Goal: Task Accomplishment & Management: Use online tool/utility

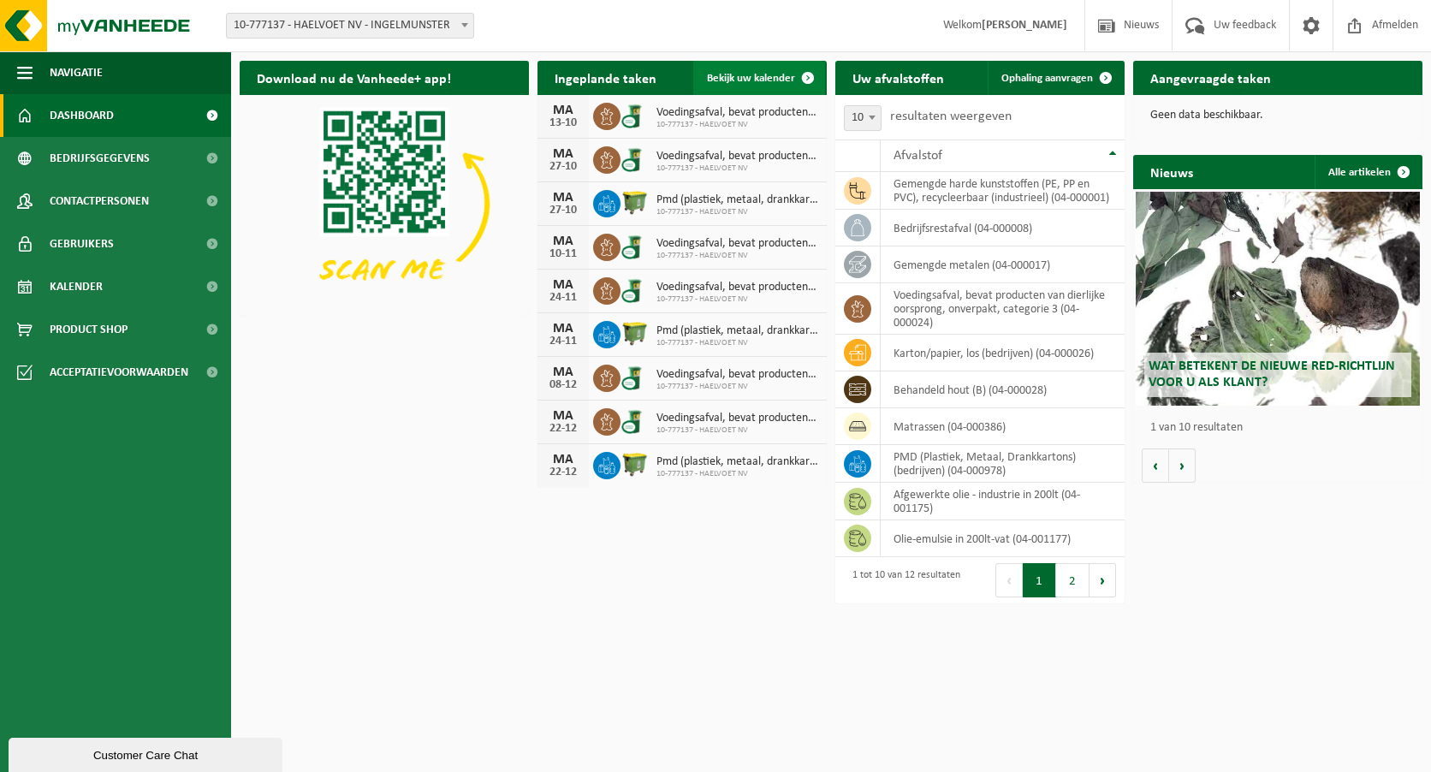
click at [813, 78] on span at bounding box center [808, 78] width 34 height 34
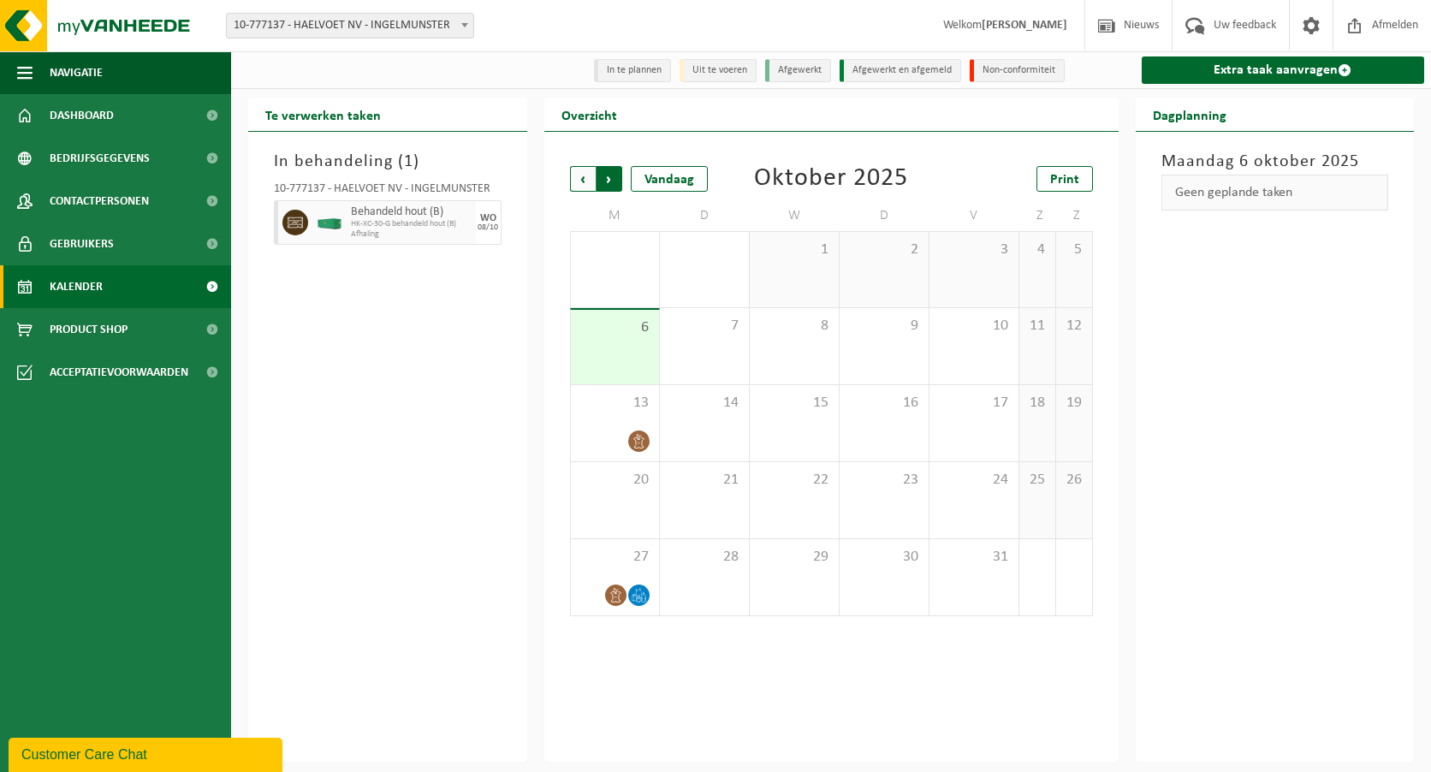
click at [584, 179] on span "Vorige" at bounding box center [583, 179] width 26 height 26
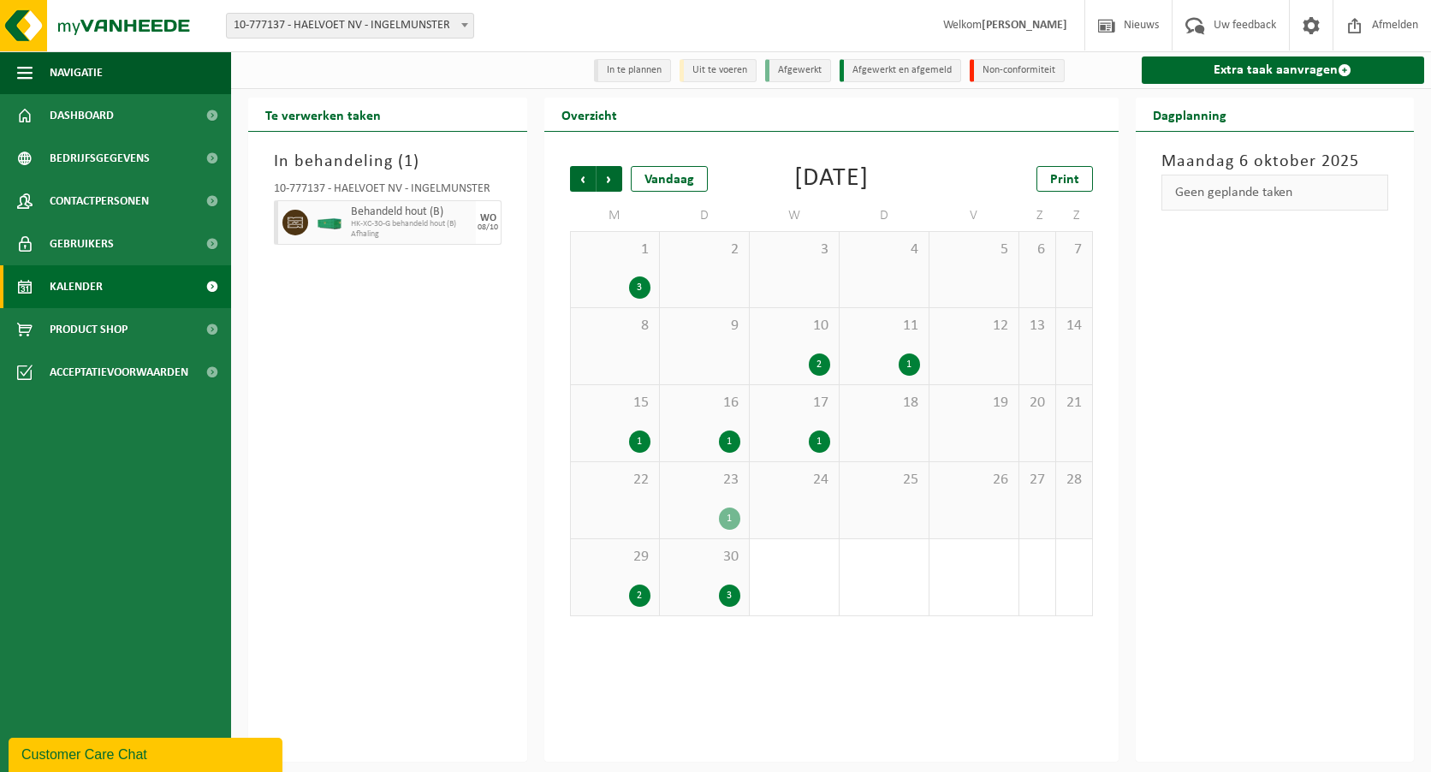
click at [648, 610] on div "29 2" at bounding box center [615, 577] width 88 height 76
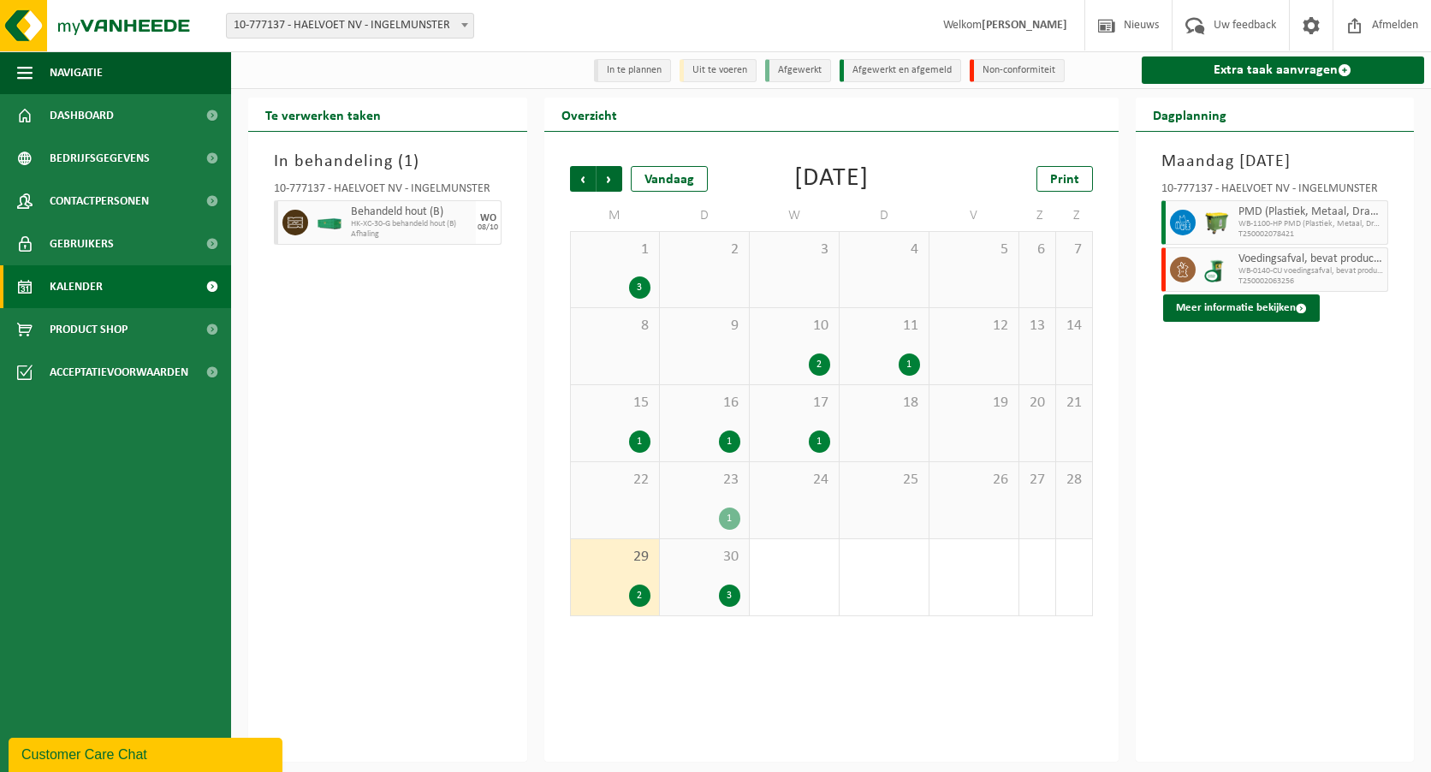
click at [710, 601] on div "30 3" at bounding box center [704, 577] width 89 height 76
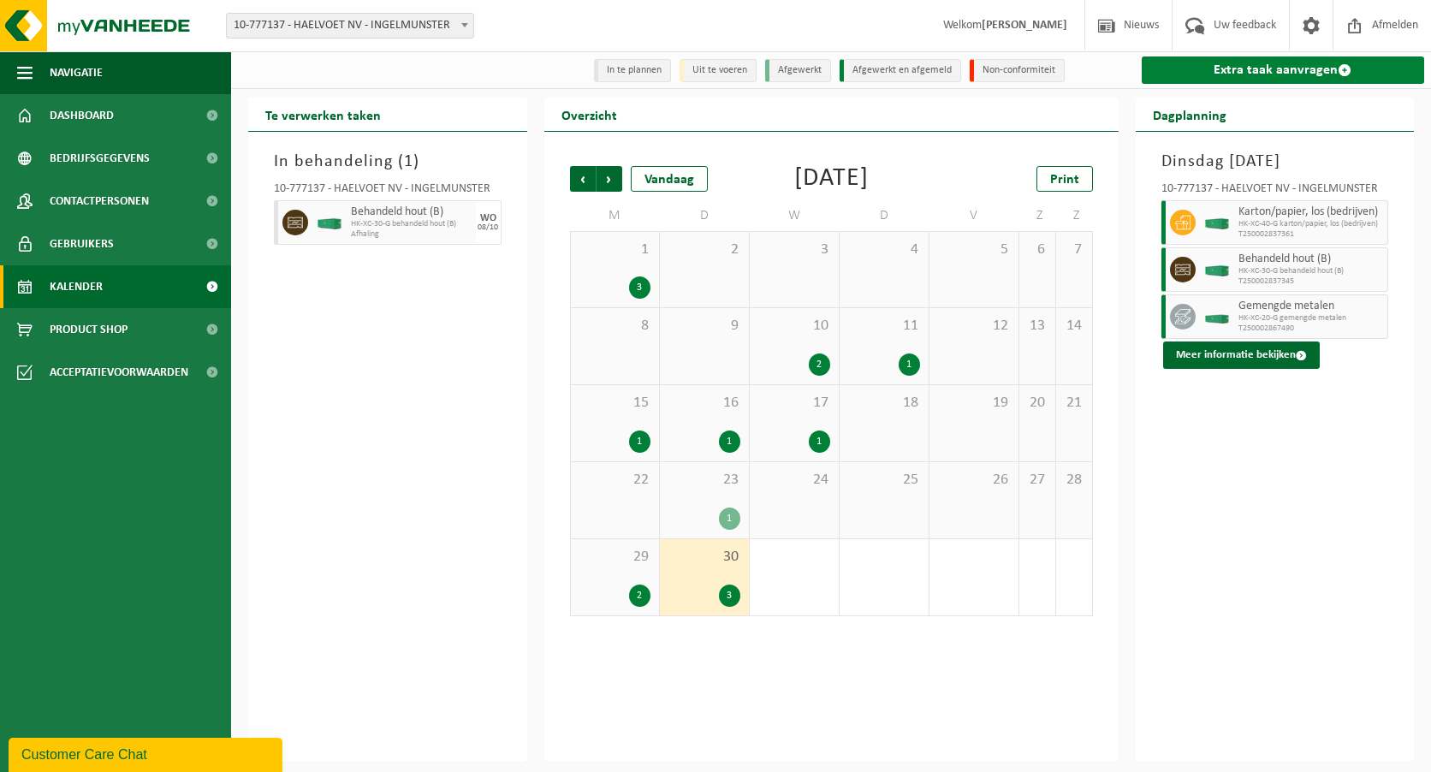
click at [1280, 76] on link "Extra taak aanvragen" at bounding box center [1282, 69] width 283 height 27
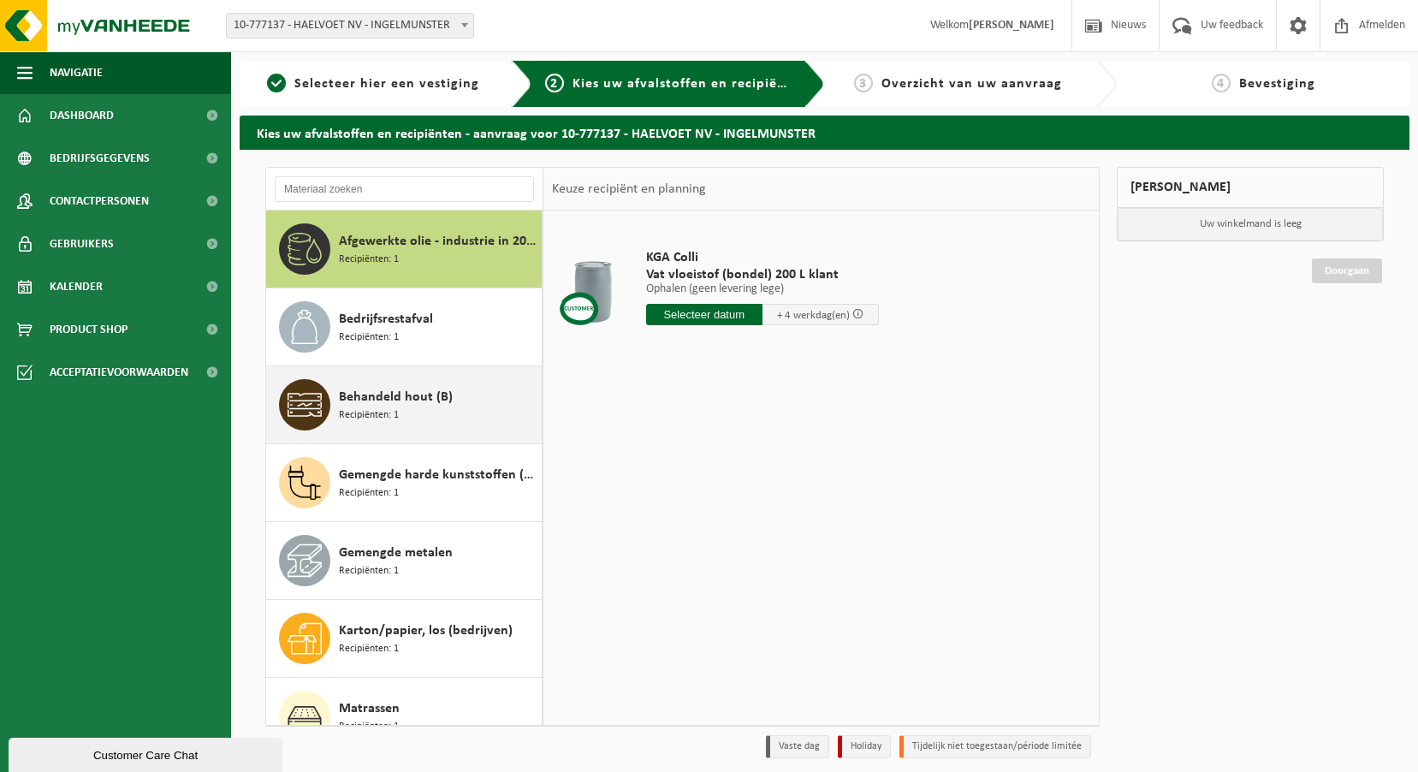
click at [446, 415] on div "Behandeld hout (B) Recipiënten: 1" at bounding box center [438, 404] width 198 height 51
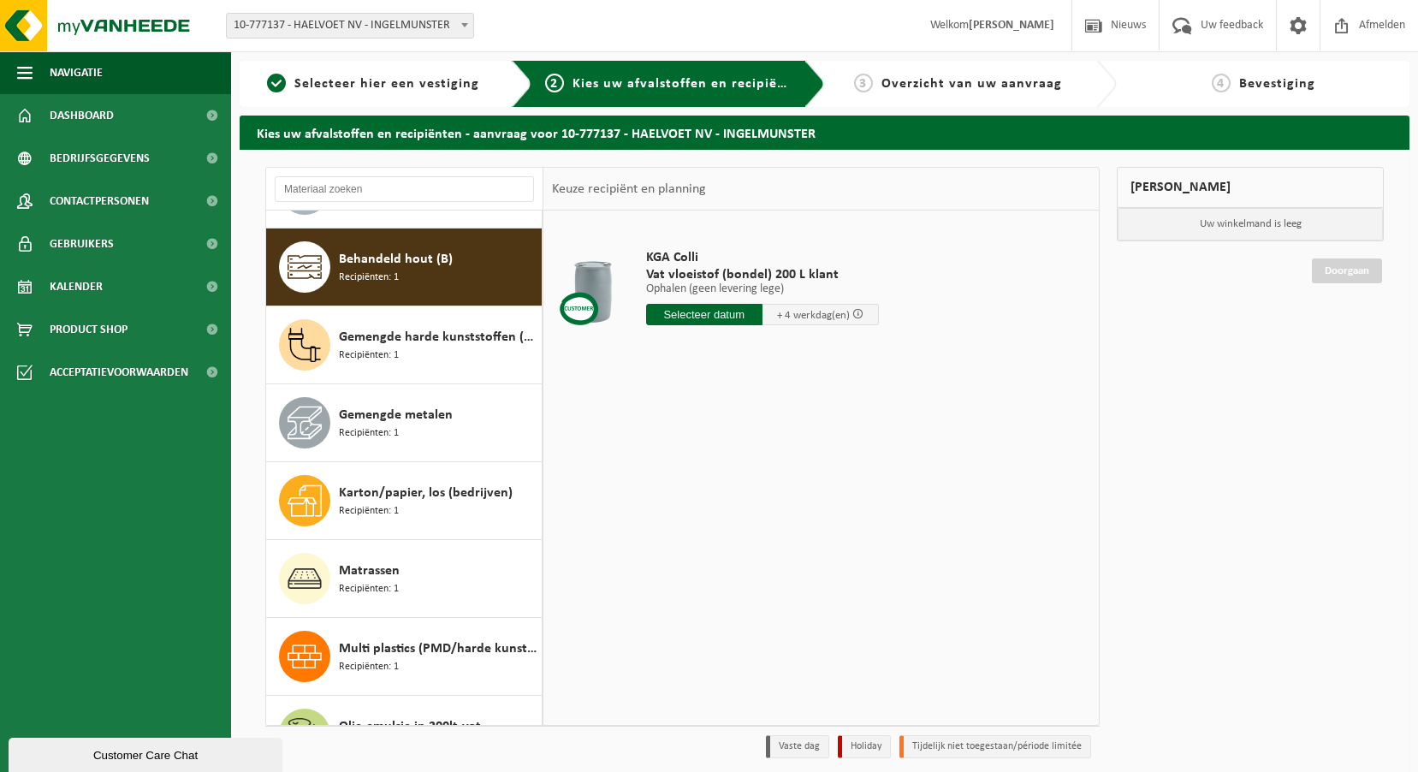
scroll to position [156, 0]
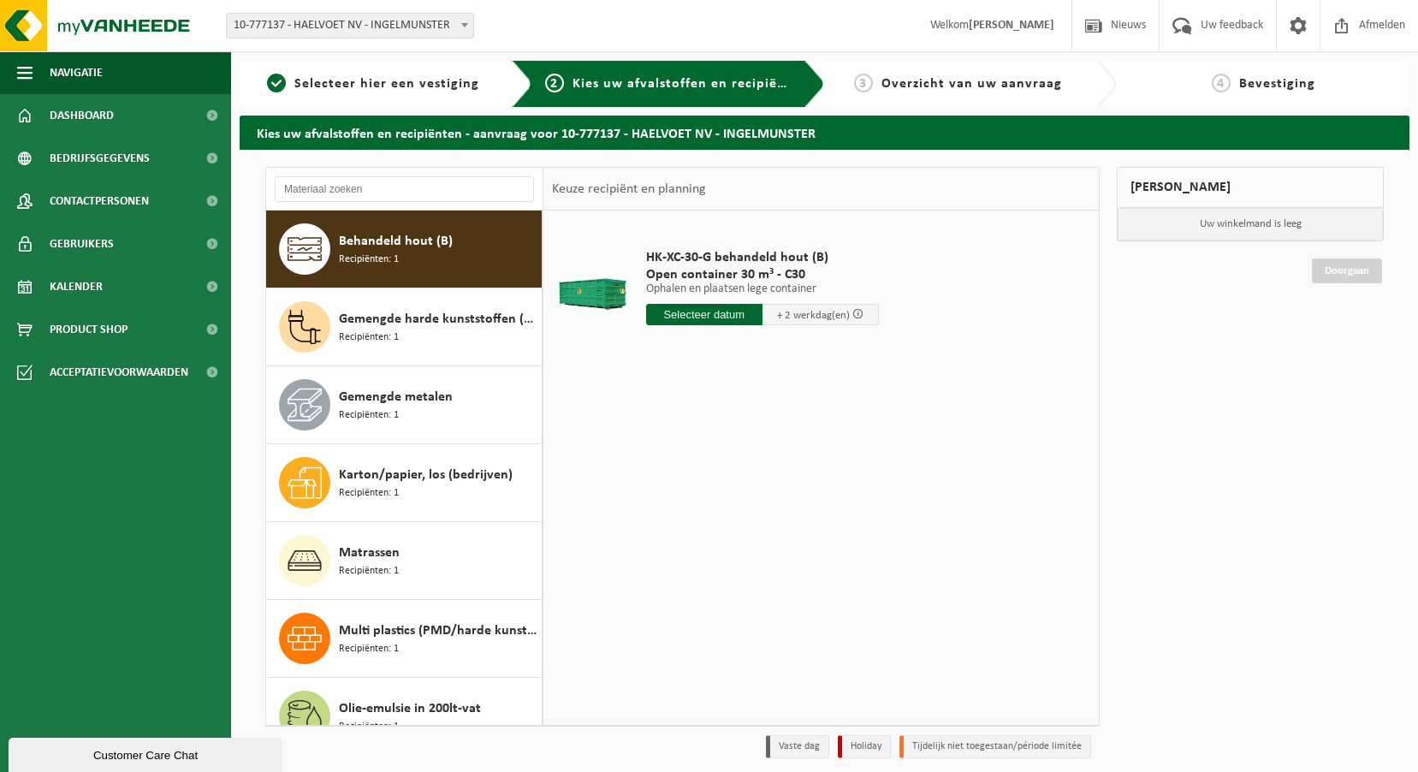
click at [682, 315] on input "text" at bounding box center [704, 314] width 116 height 21
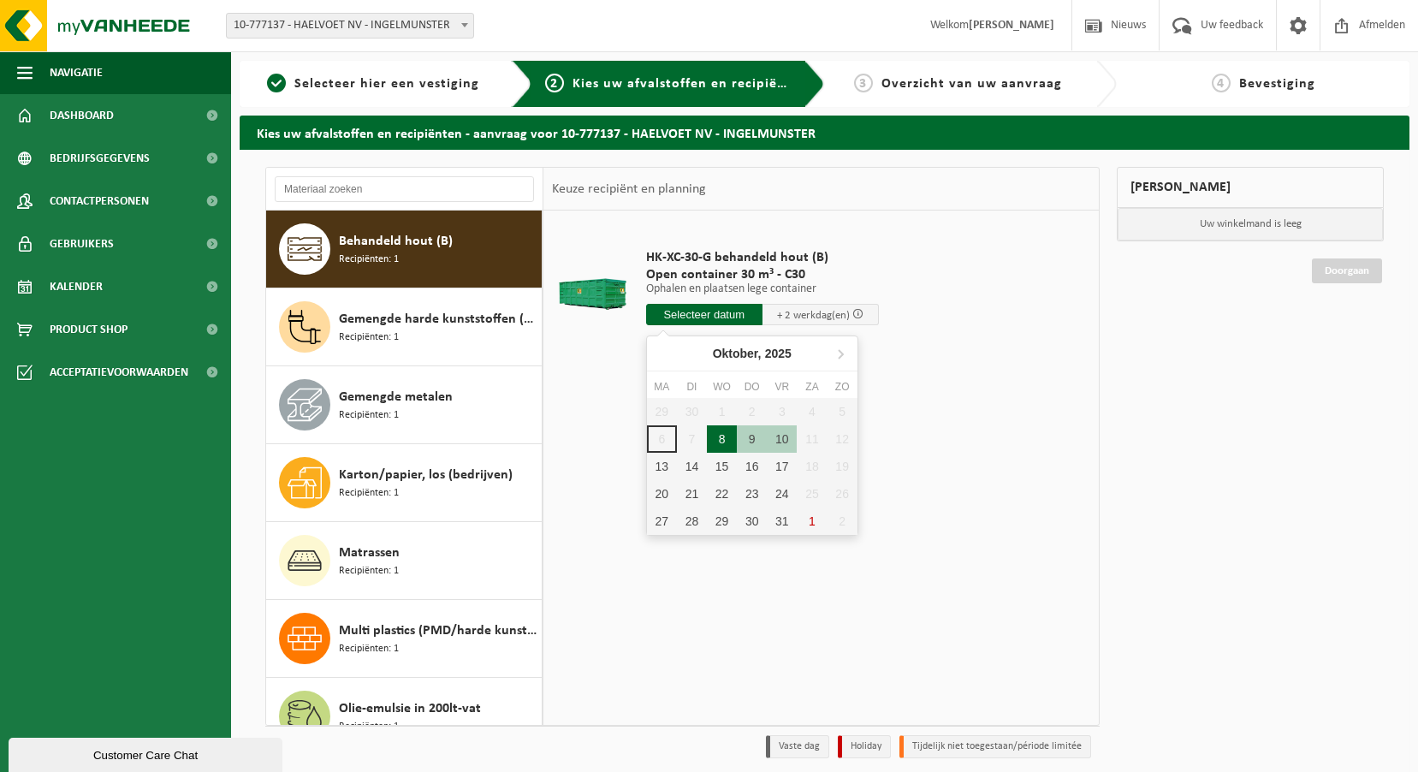
click at [721, 435] on div "8" at bounding box center [722, 438] width 30 height 27
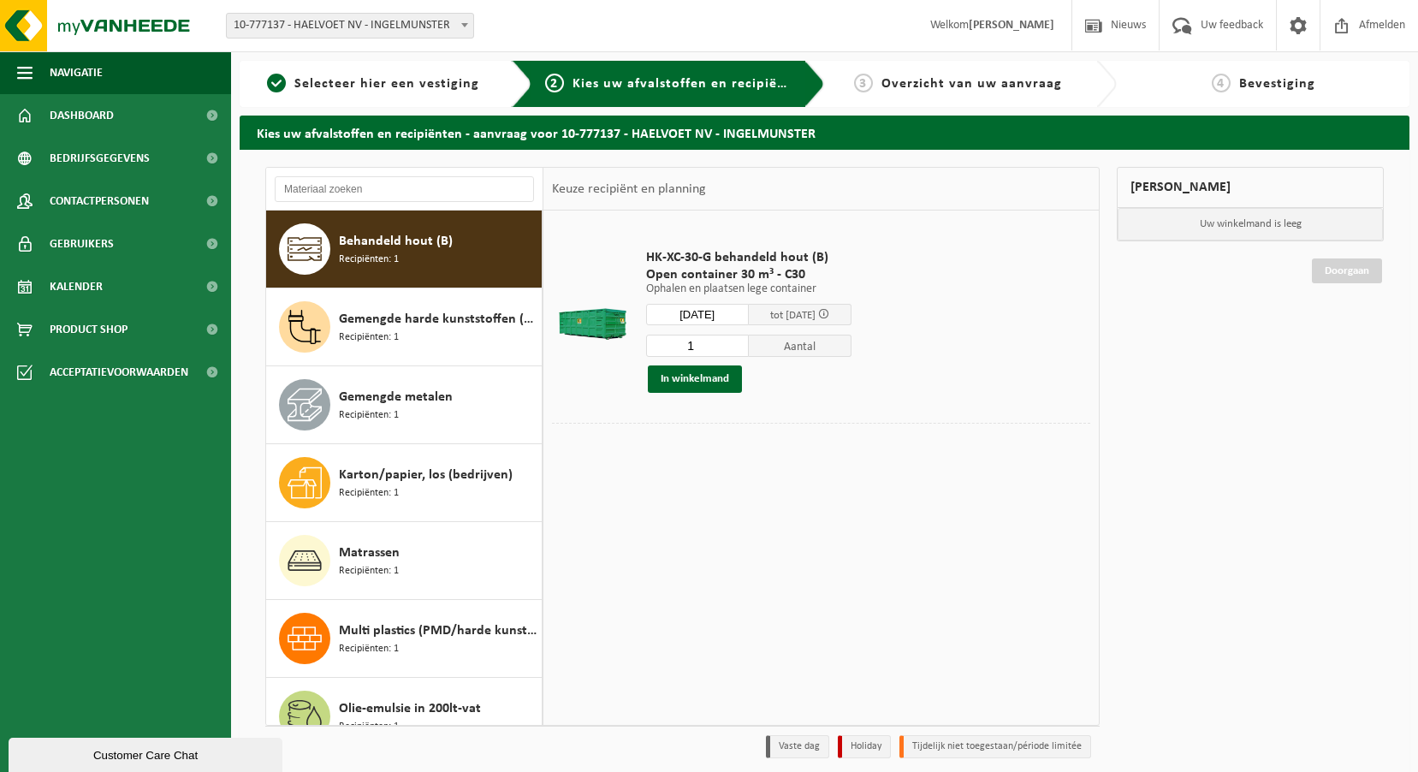
type input "Van 2025-10-08"
click at [703, 376] on button "In winkelmand" at bounding box center [695, 378] width 94 height 27
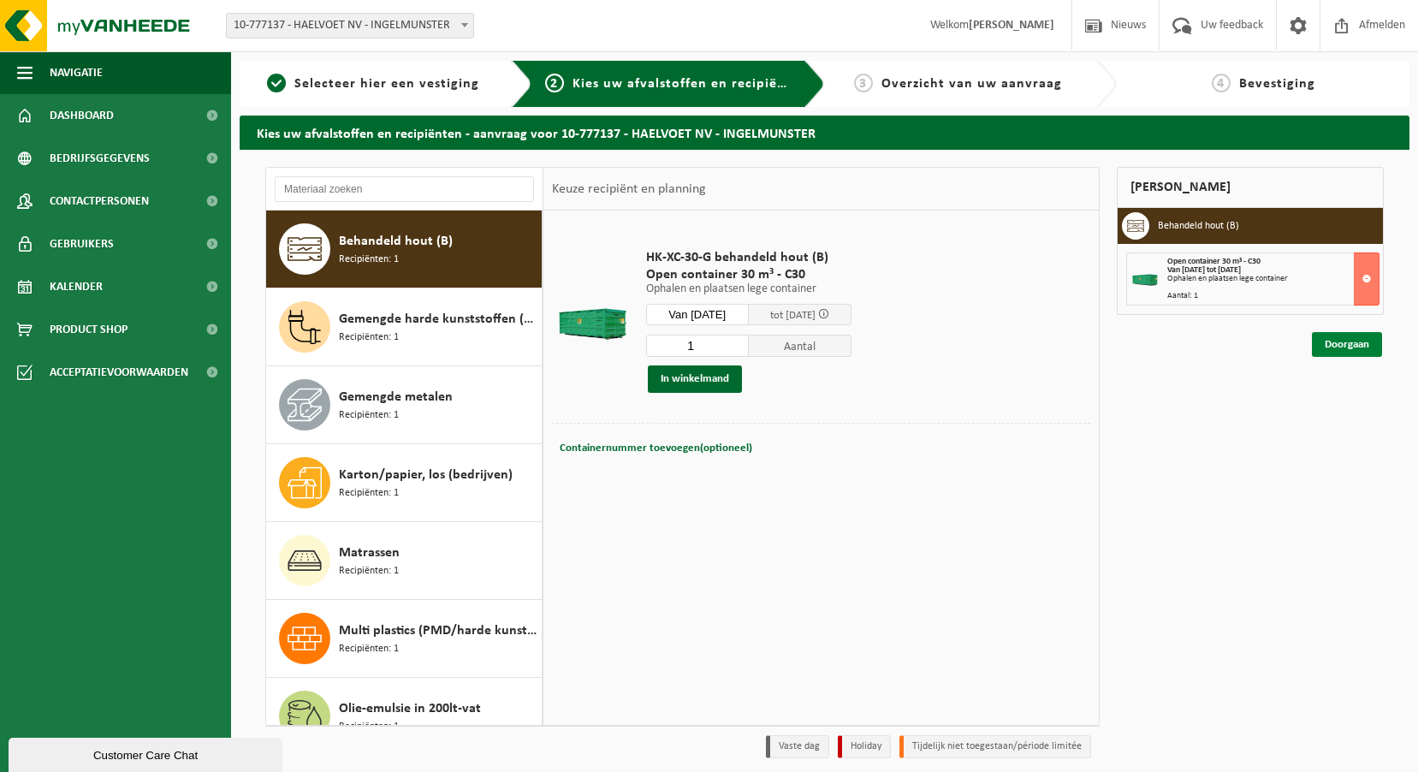
click at [1360, 347] on link "Doorgaan" at bounding box center [1347, 344] width 70 height 25
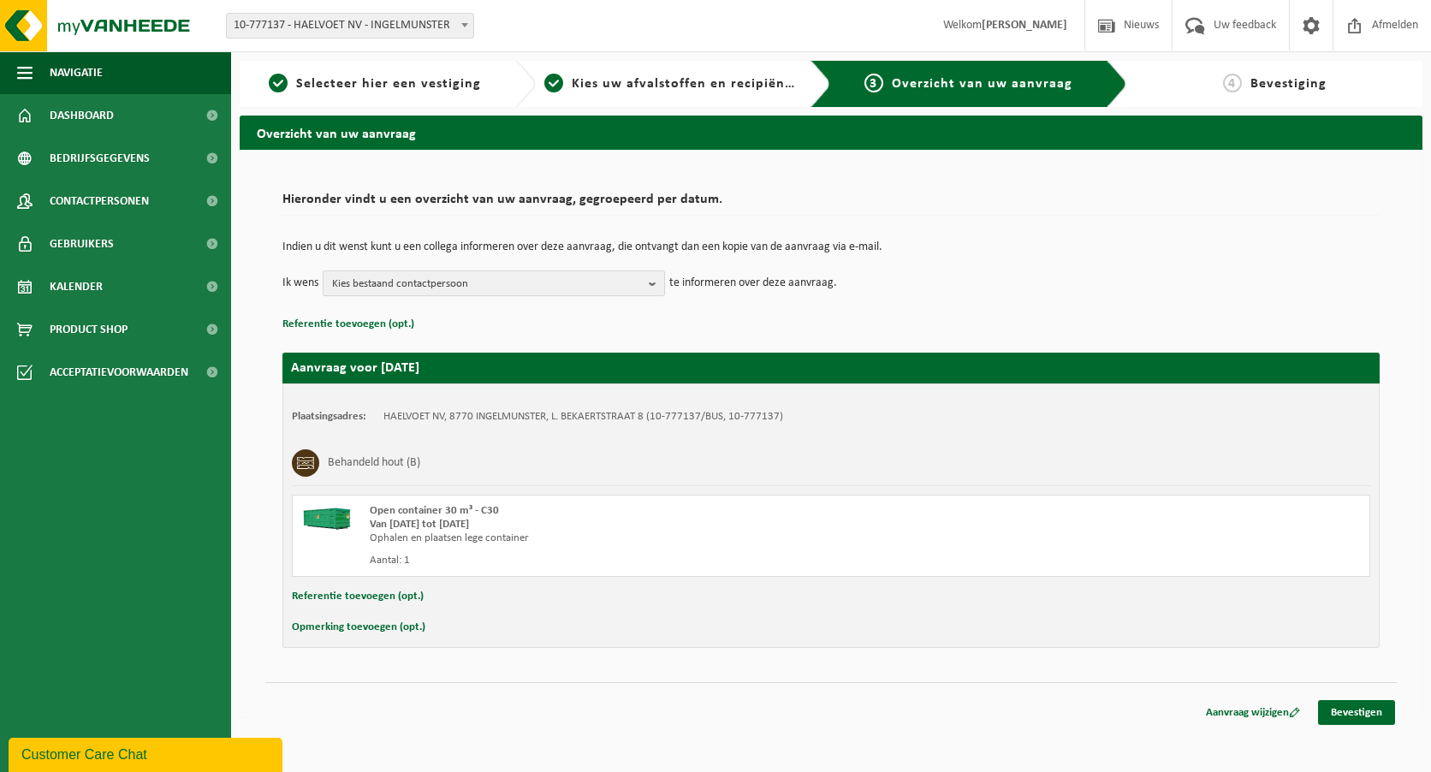
click at [661, 286] on b "button" at bounding box center [656, 283] width 15 height 24
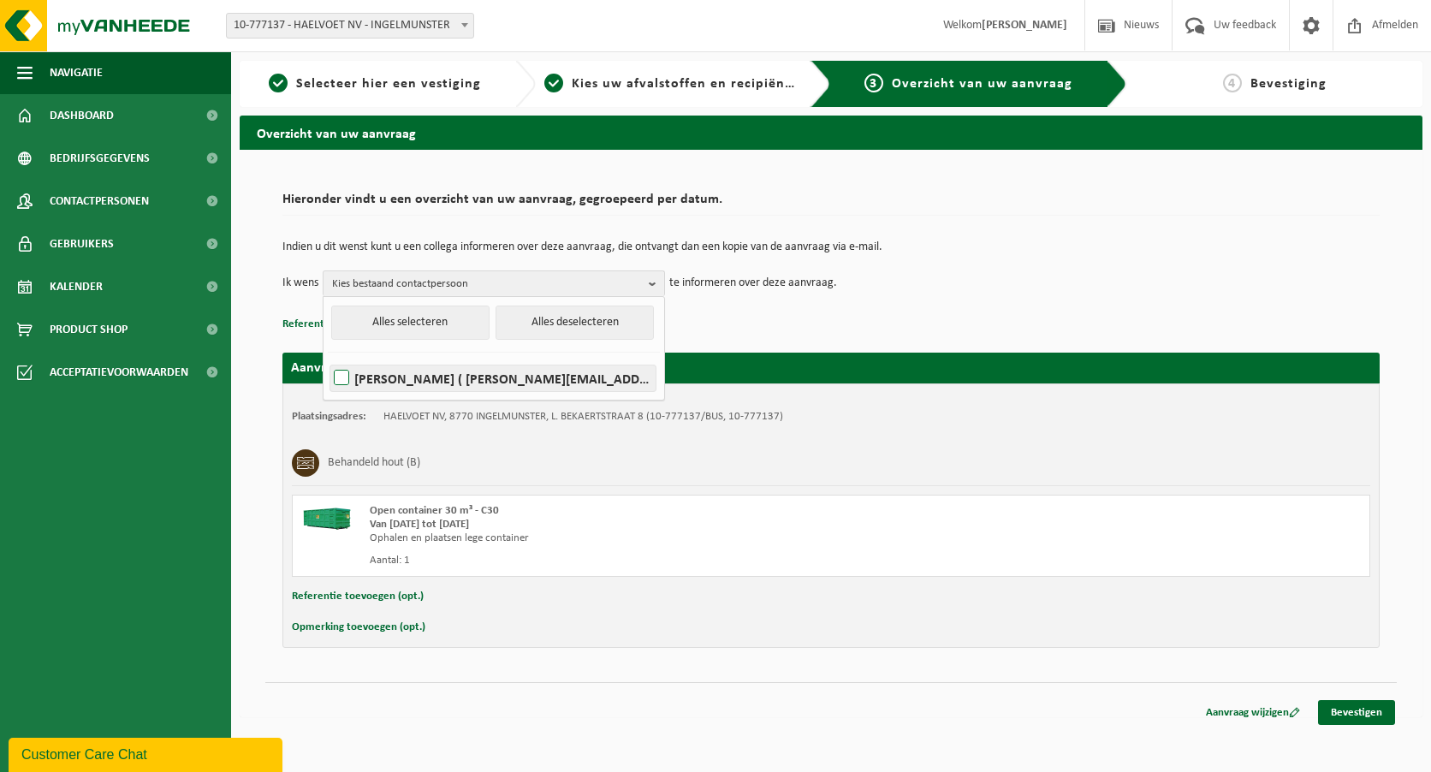
click at [631, 374] on label "NICOLAS COTTENIER ( nicolas.cottenier@haelvoet.com )" at bounding box center [492, 378] width 325 height 26
click at [328, 357] on input "NICOLAS COTTENIER ( nicolas.cottenier@haelvoet.com )" at bounding box center [327, 356] width 1 height 1
checkbox input "true"
click at [923, 312] on div "Indien u dit wenst kunt u een collega informeren over deze aanvraag, die ontvan…" at bounding box center [830, 268] width 1097 height 89
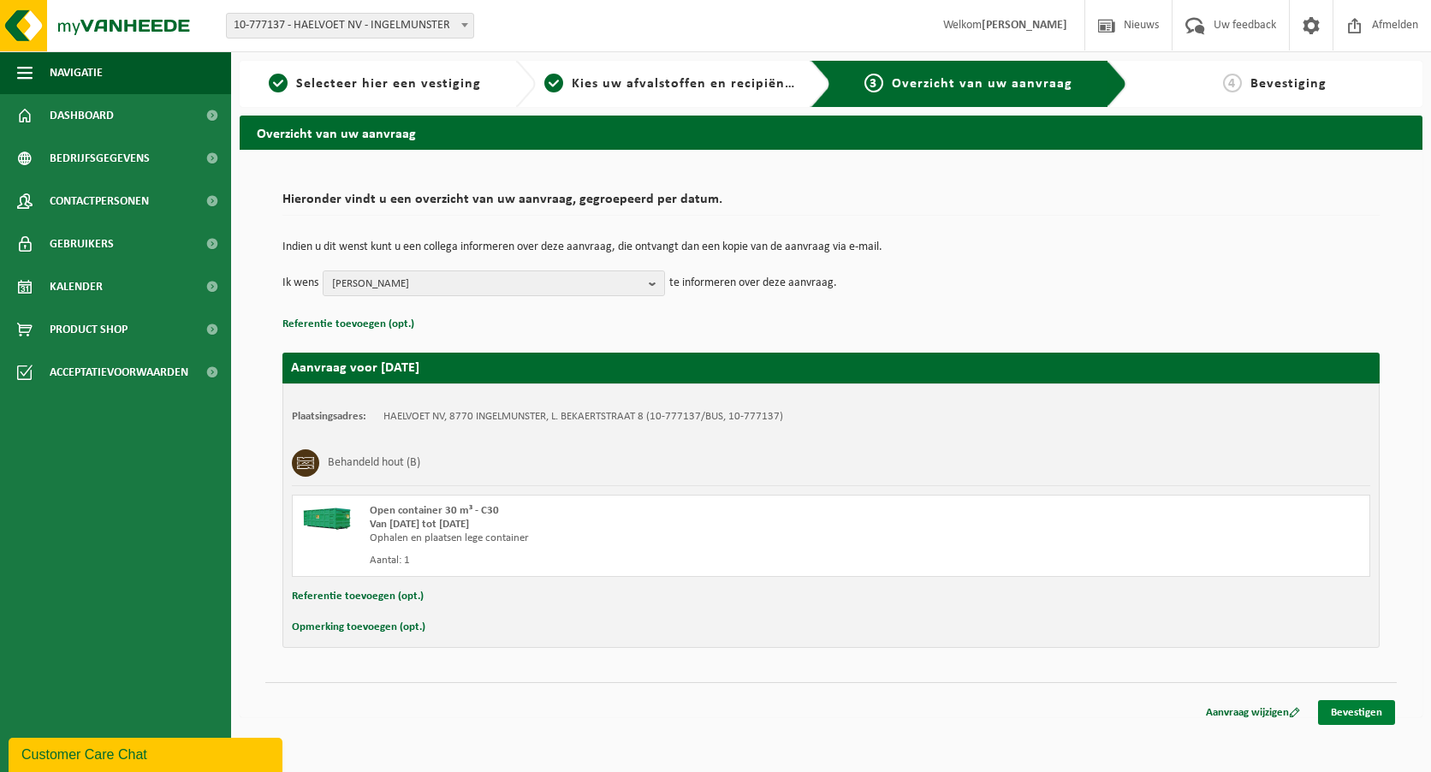
click at [1344, 713] on link "Bevestigen" at bounding box center [1356, 712] width 77 height 25
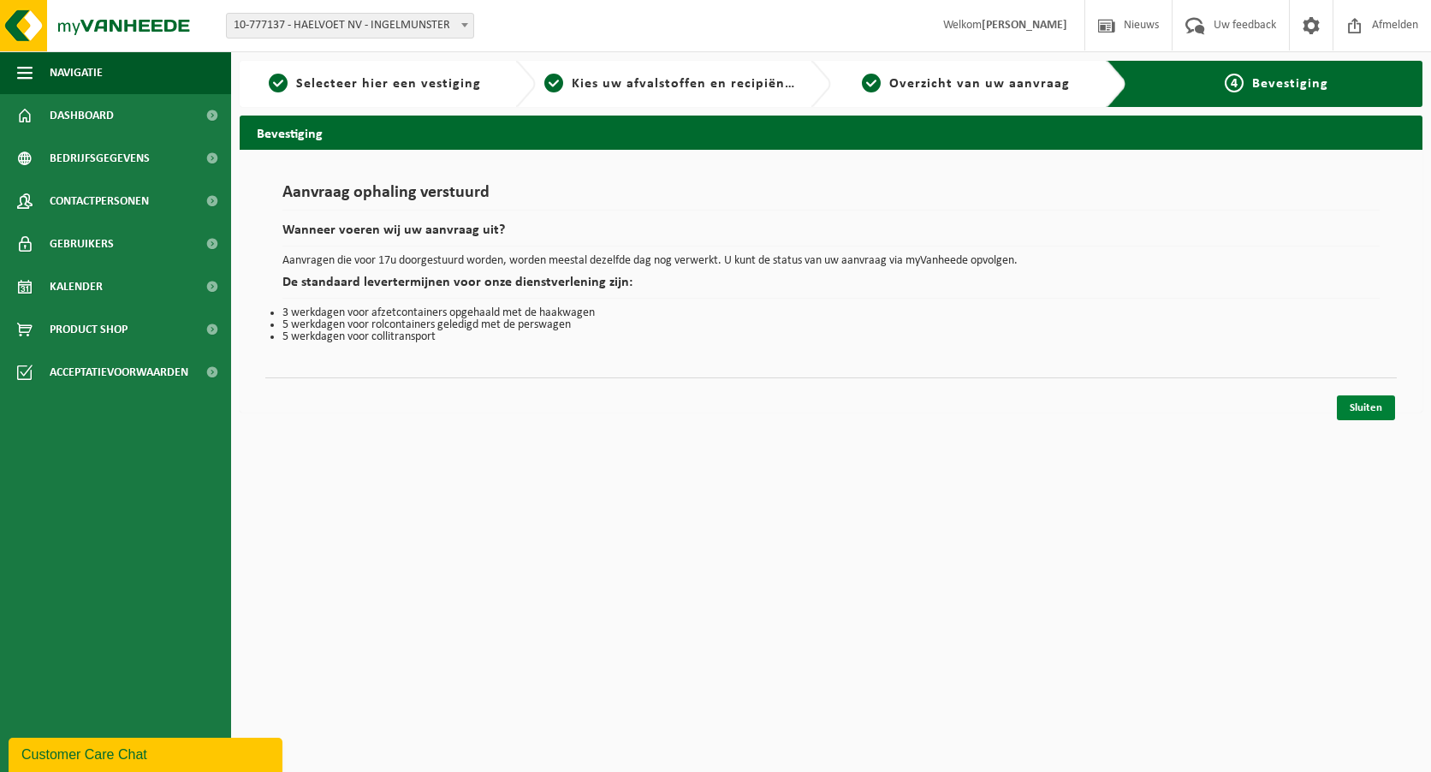
click at [1358, 405] on link "Sluiten" at bounding box center [1365, 407] width 58 height 25
